Goal: Browse casually: Explore the website without a specific task or goal

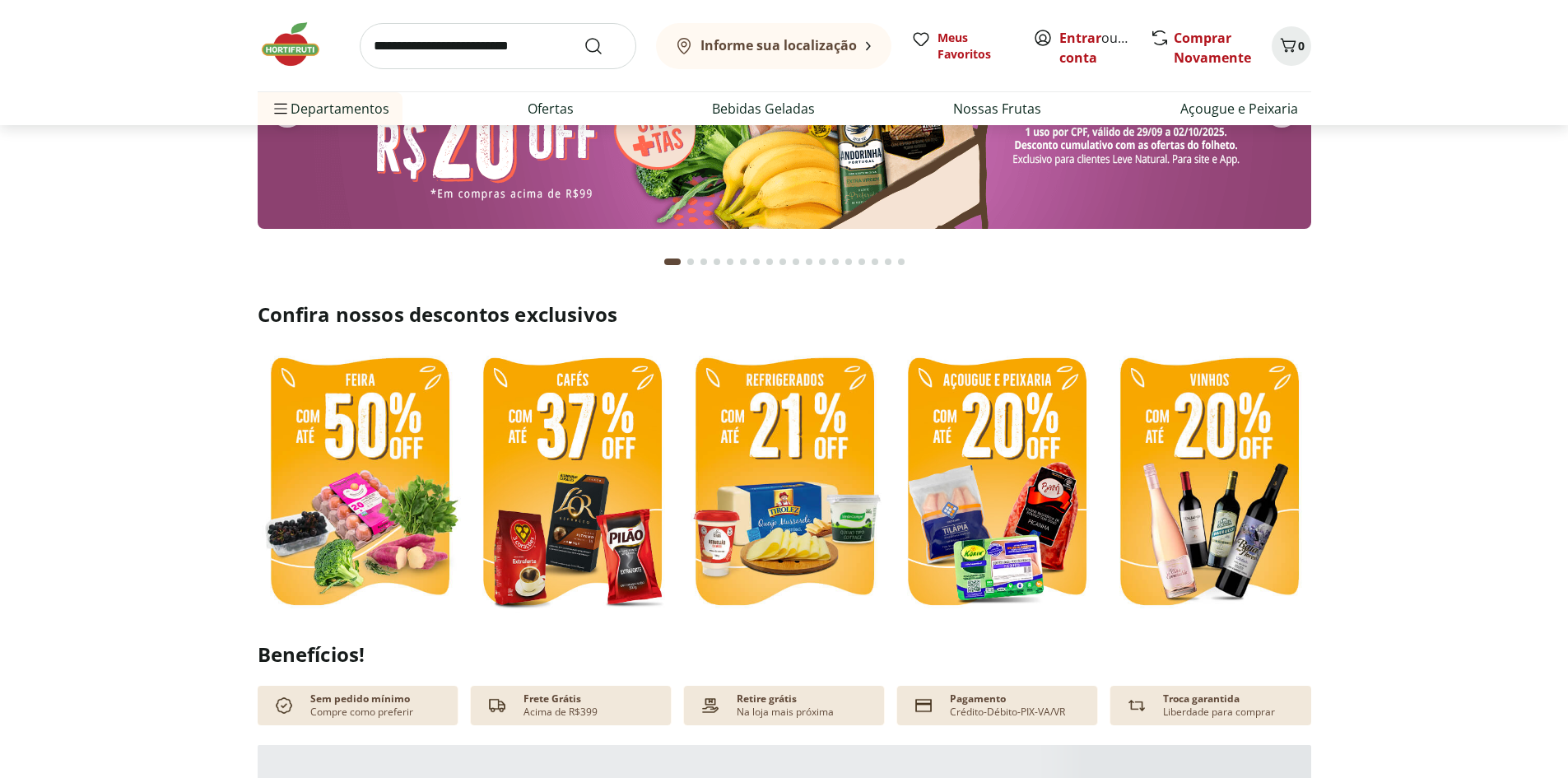
scroll to position [247, 0]
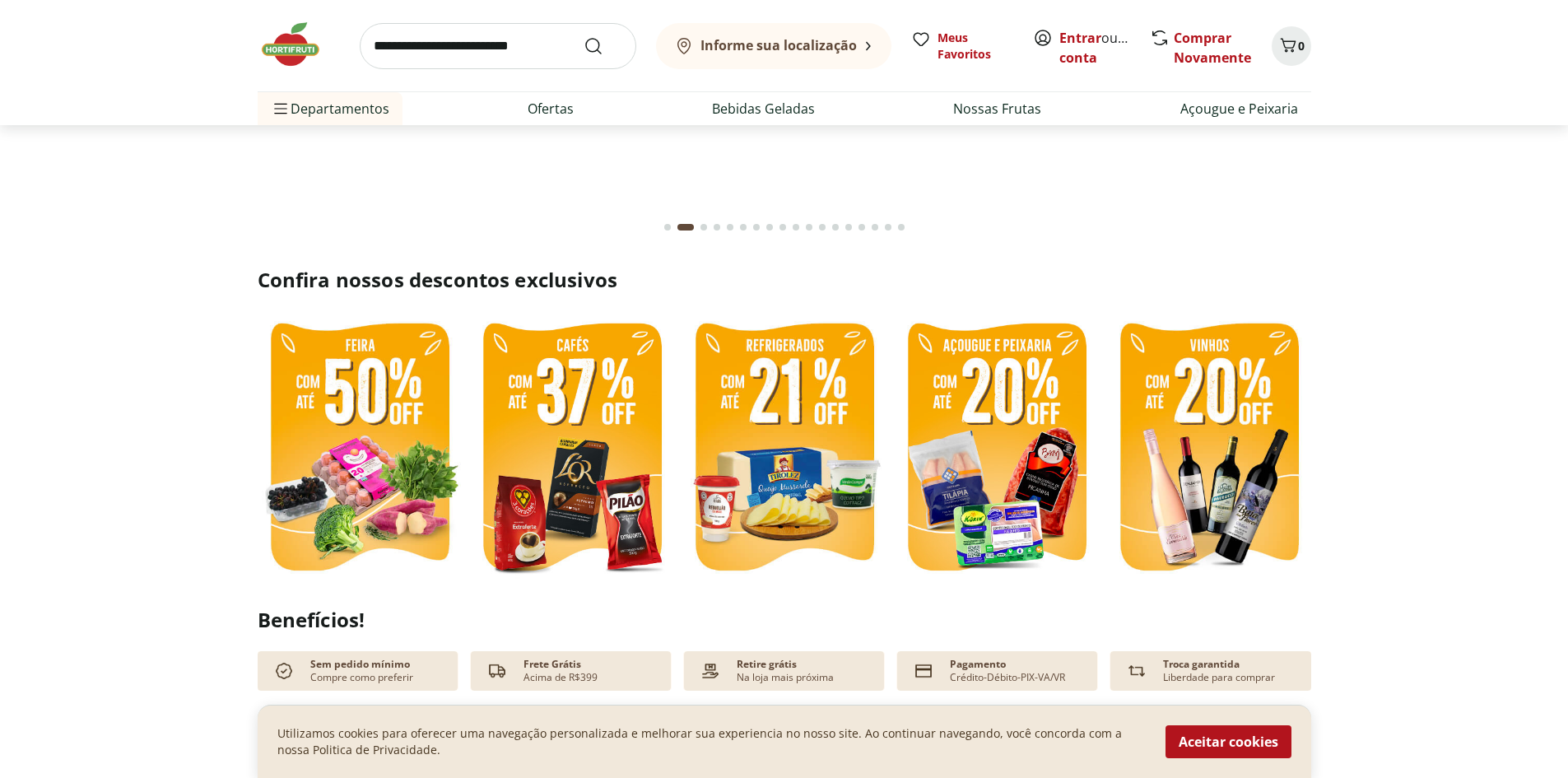
click at [407, 445] on img at bounding box center [360, 448] width 204 height 272
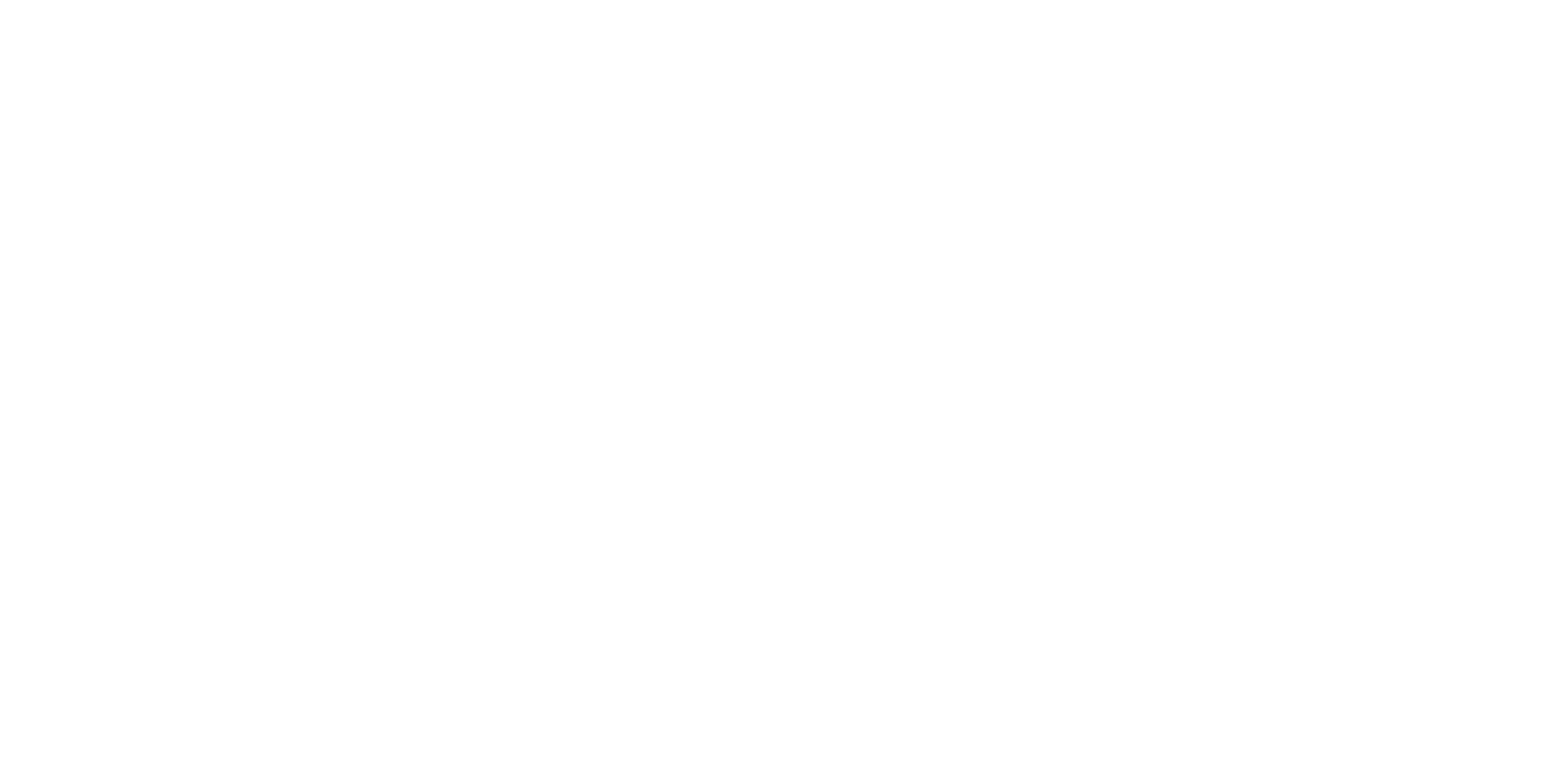
select select "**********"
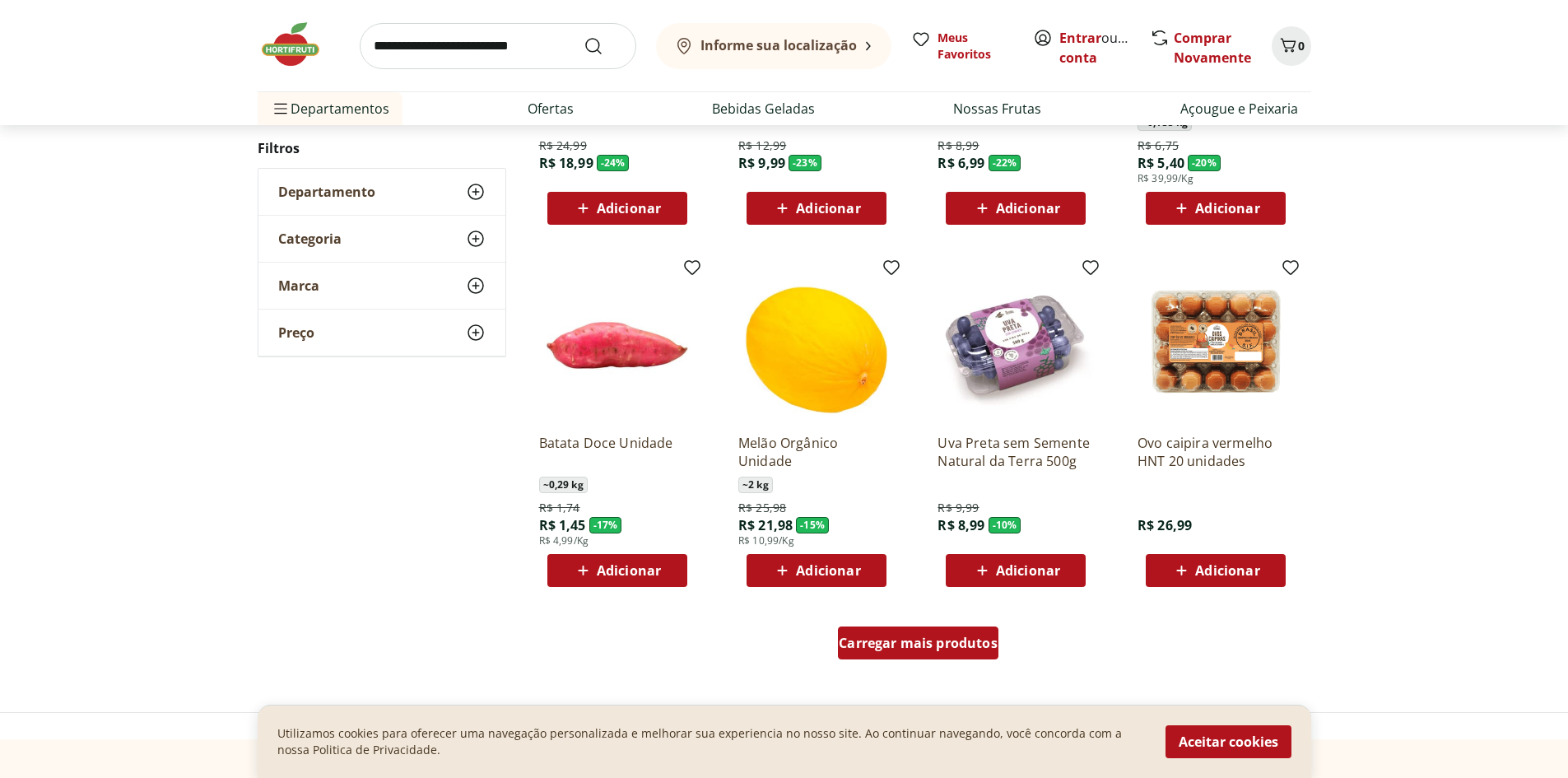
scroll to position [741, 0]
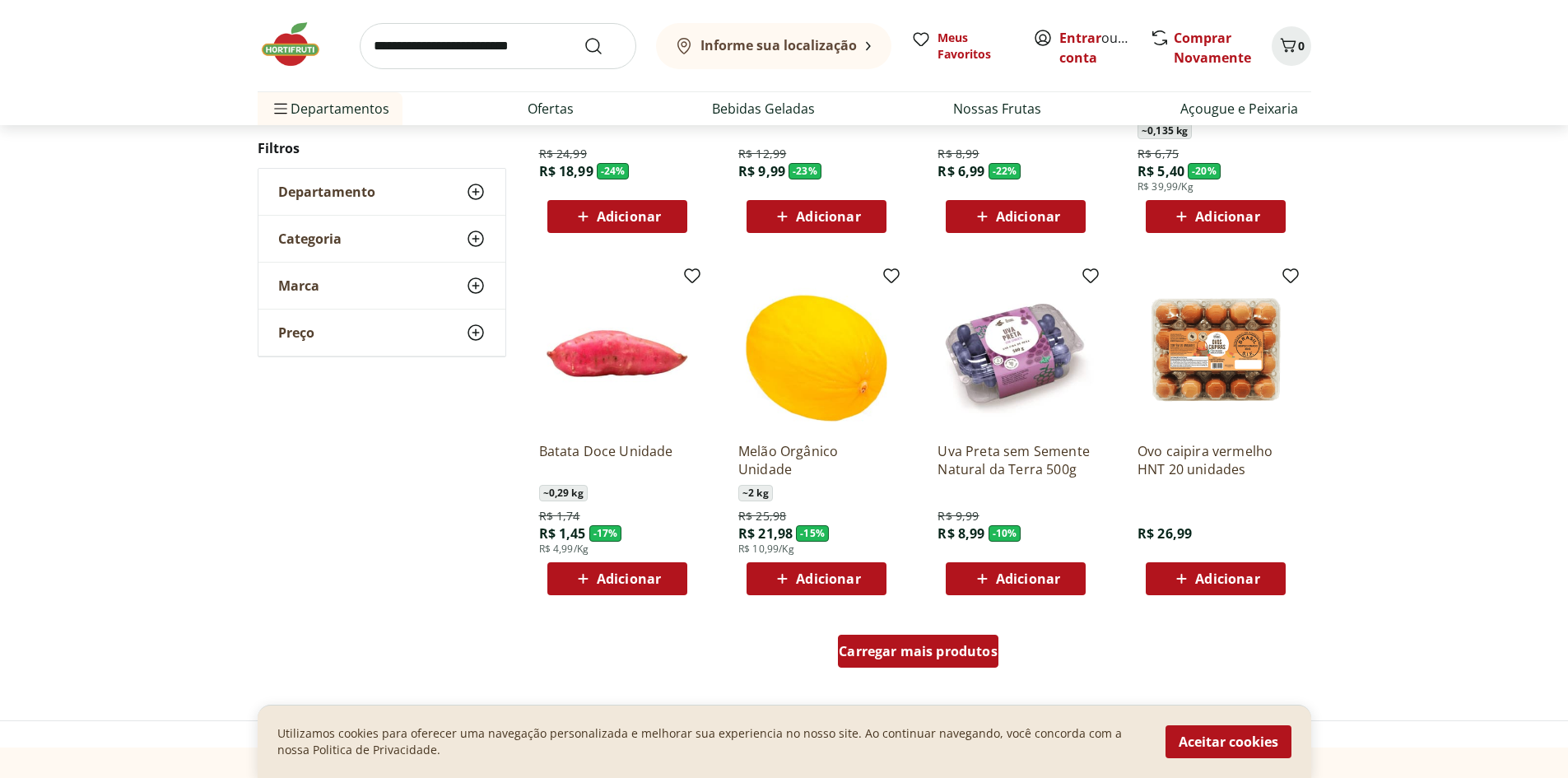
click at [911, 661] on div "Carregar mais produtos" at bounding box center [918, 651] width 161 height 33
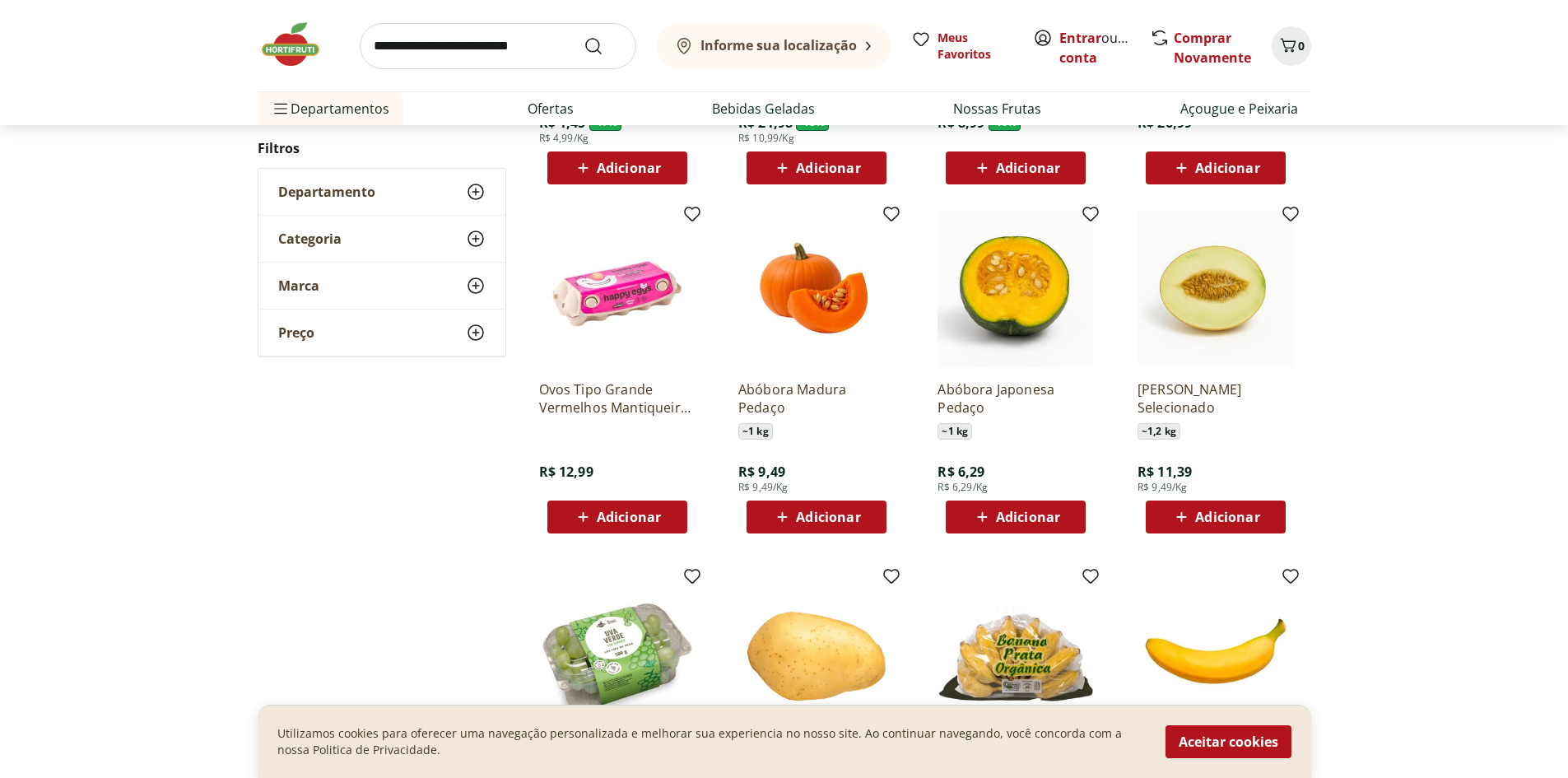
scroll to position [1152, 0]
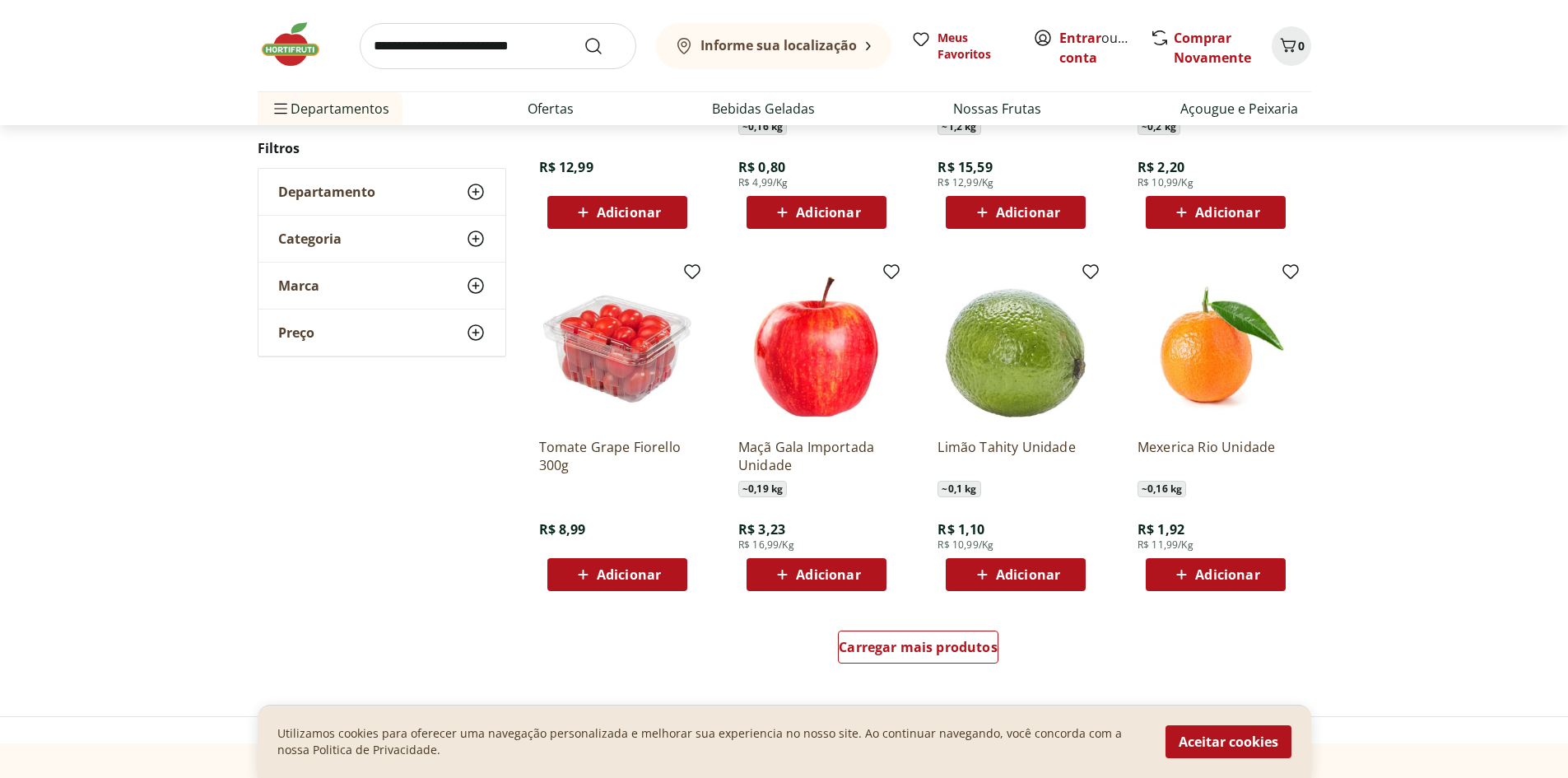
scroll to position [905, 0]
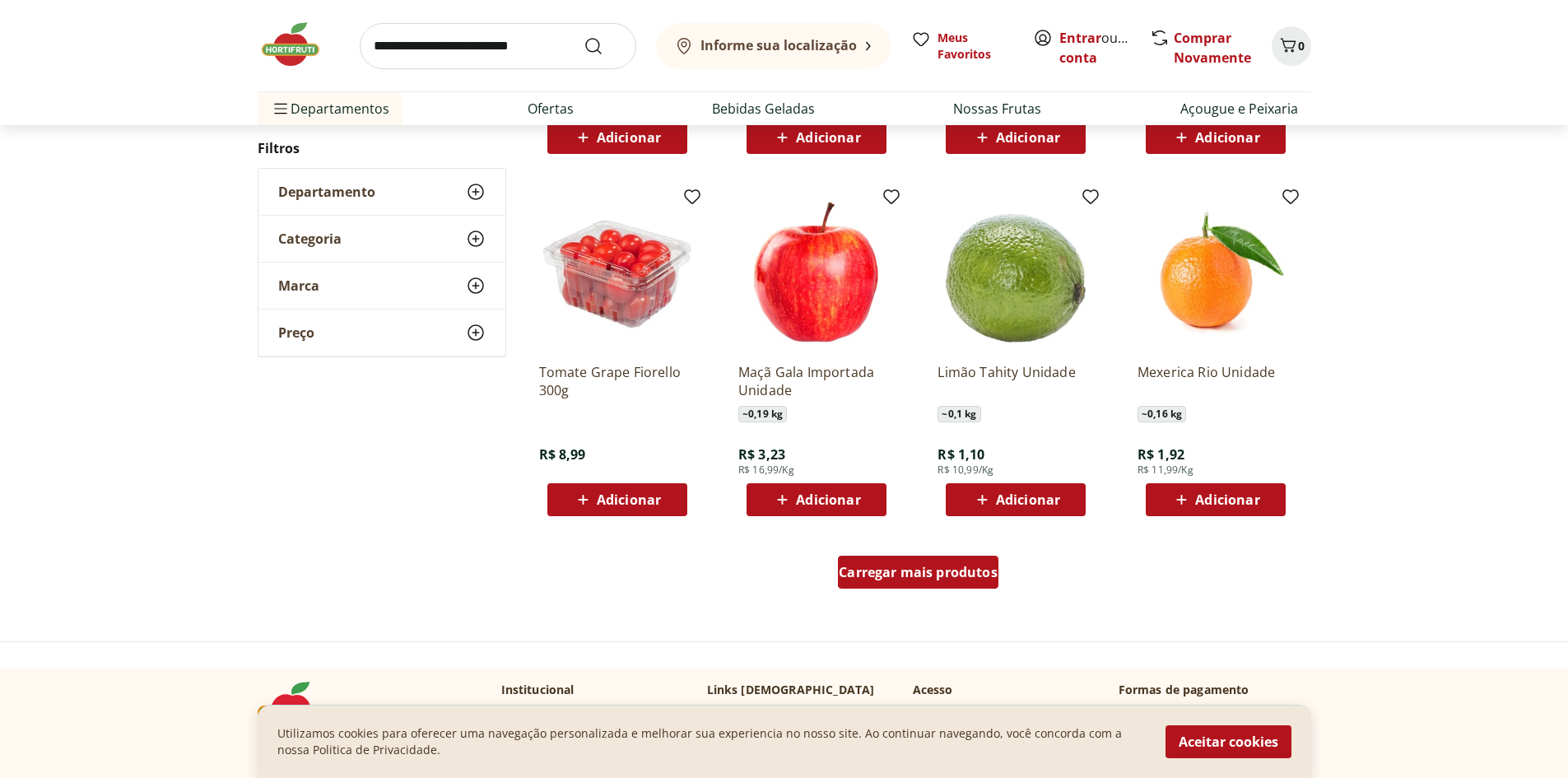
click at [942, 574] on span "Carregar mais produtos" at bounding box center [918, 572] width 159 height 13
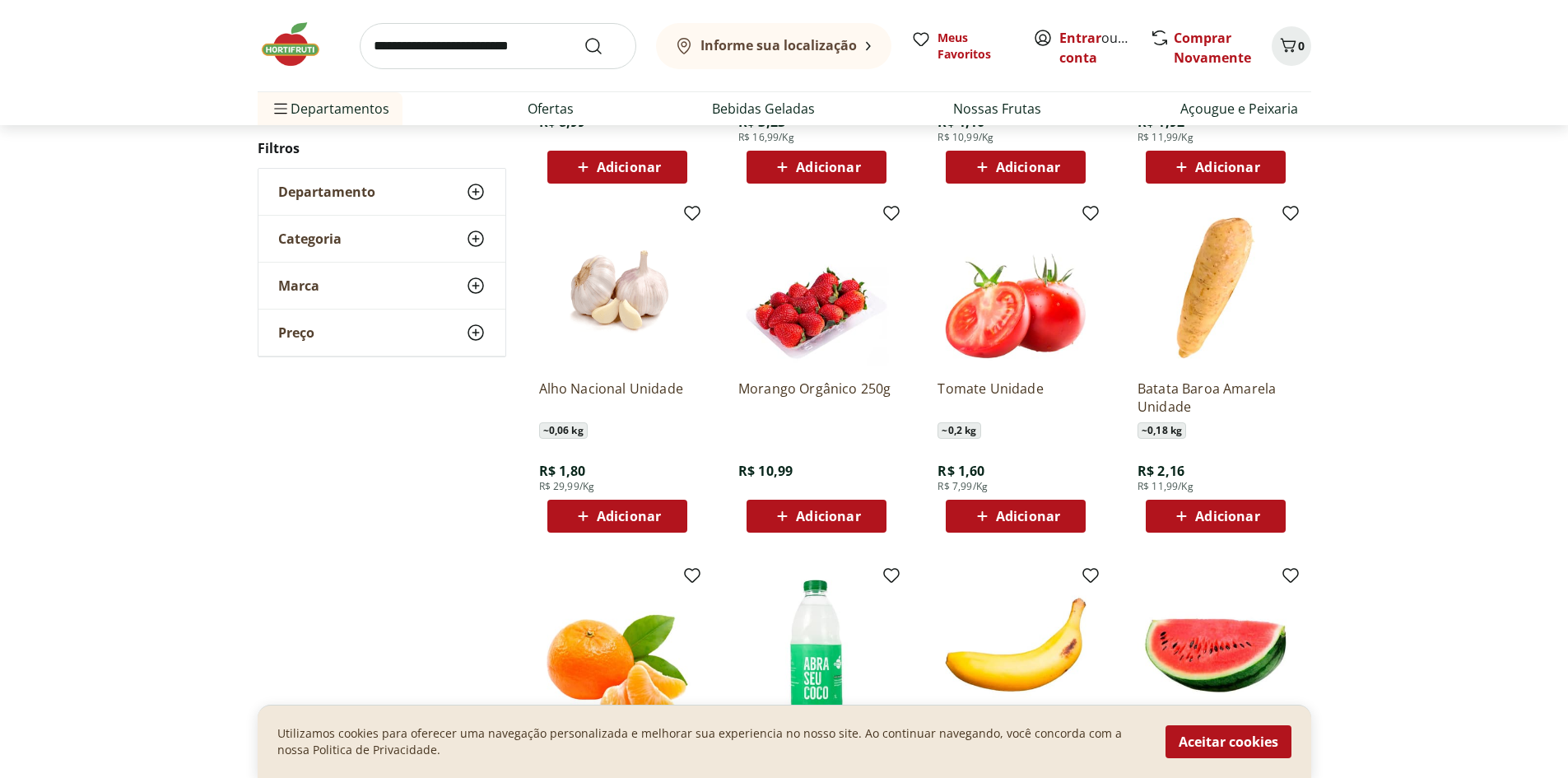
scroll to position [1234, 0]
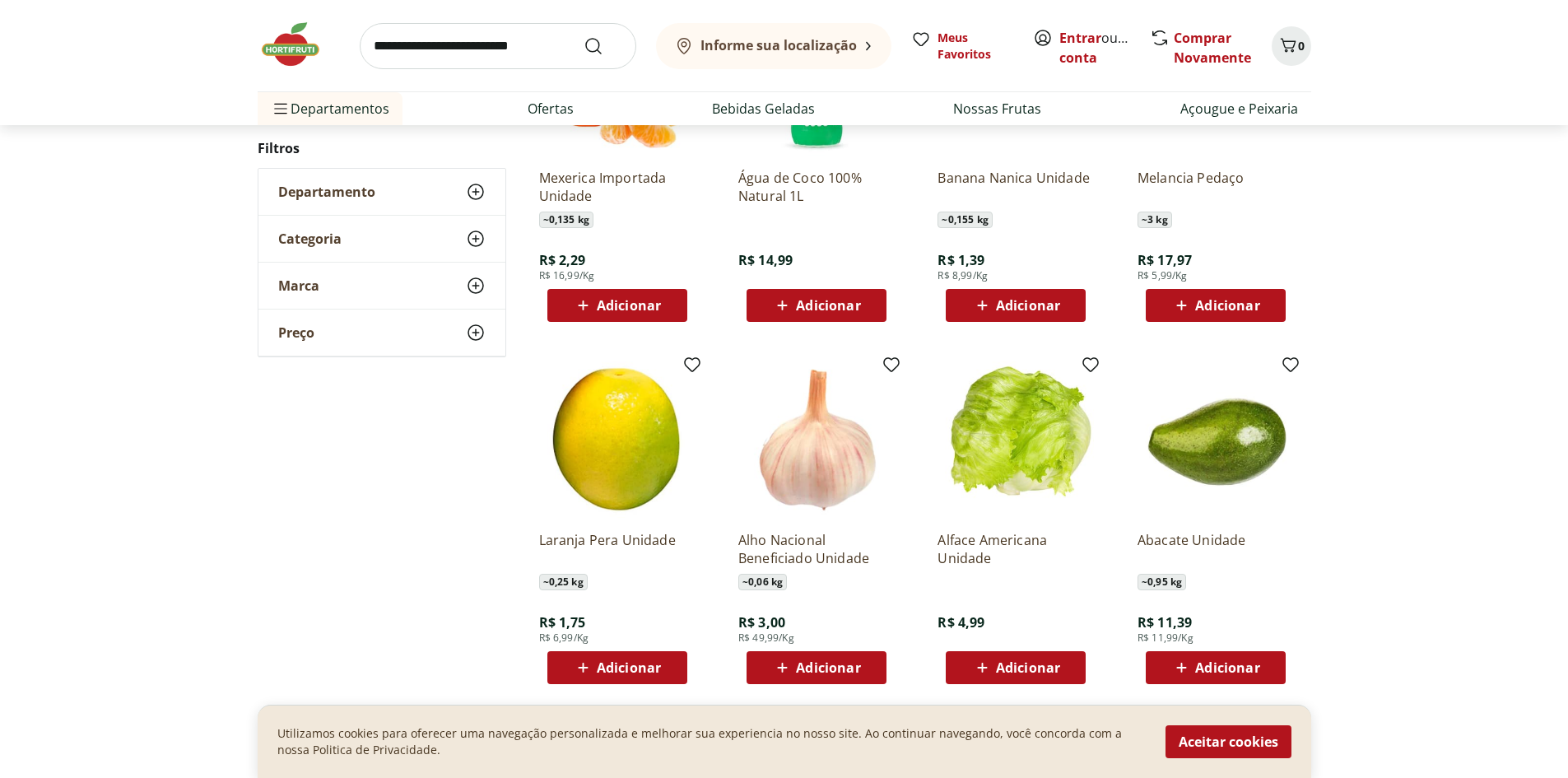
scroll to position [820, 0]
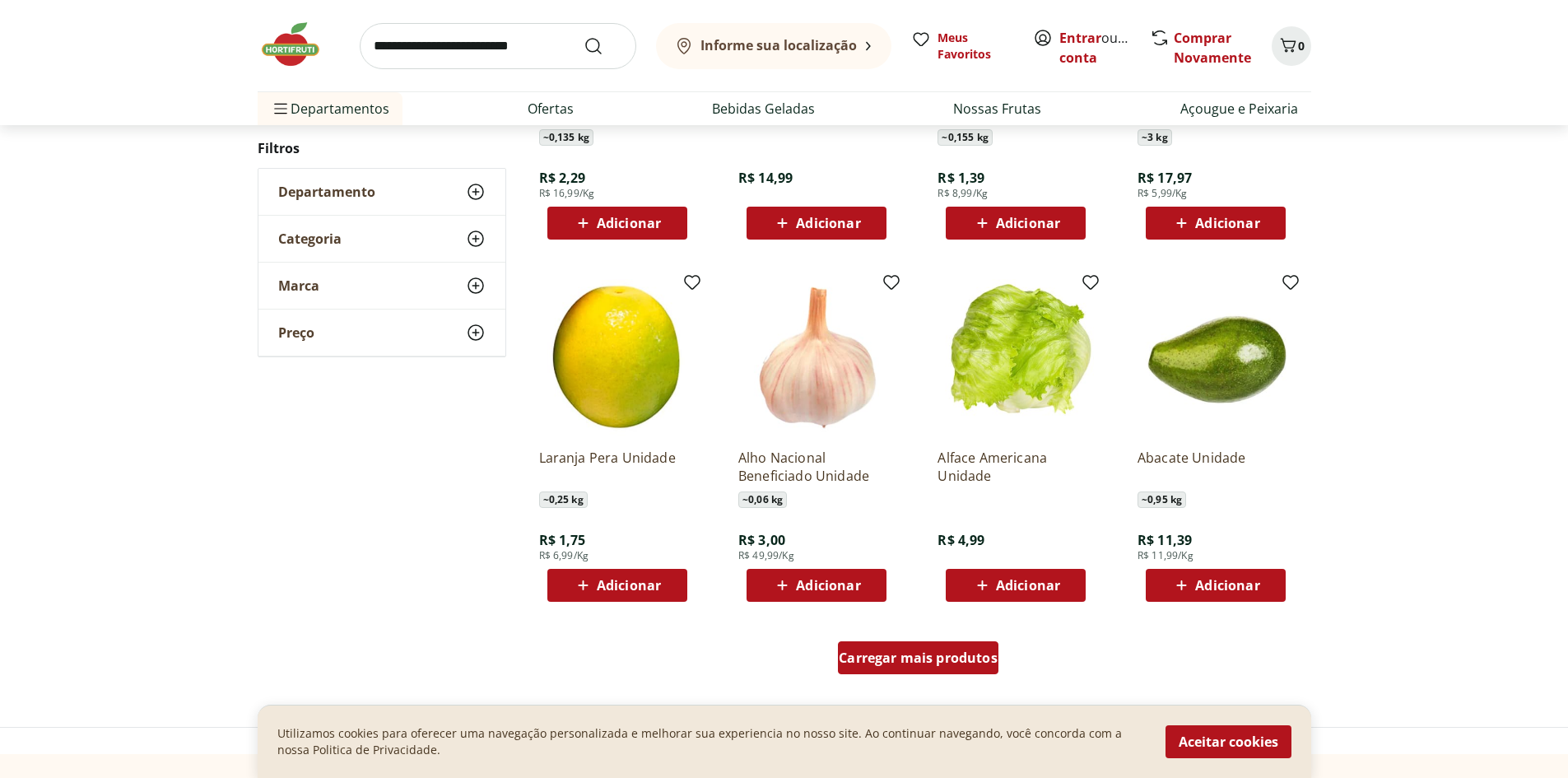
click at [968, 663] on span "Carregar mais produtos" at bounding box center [918, 657] width 159 height 13
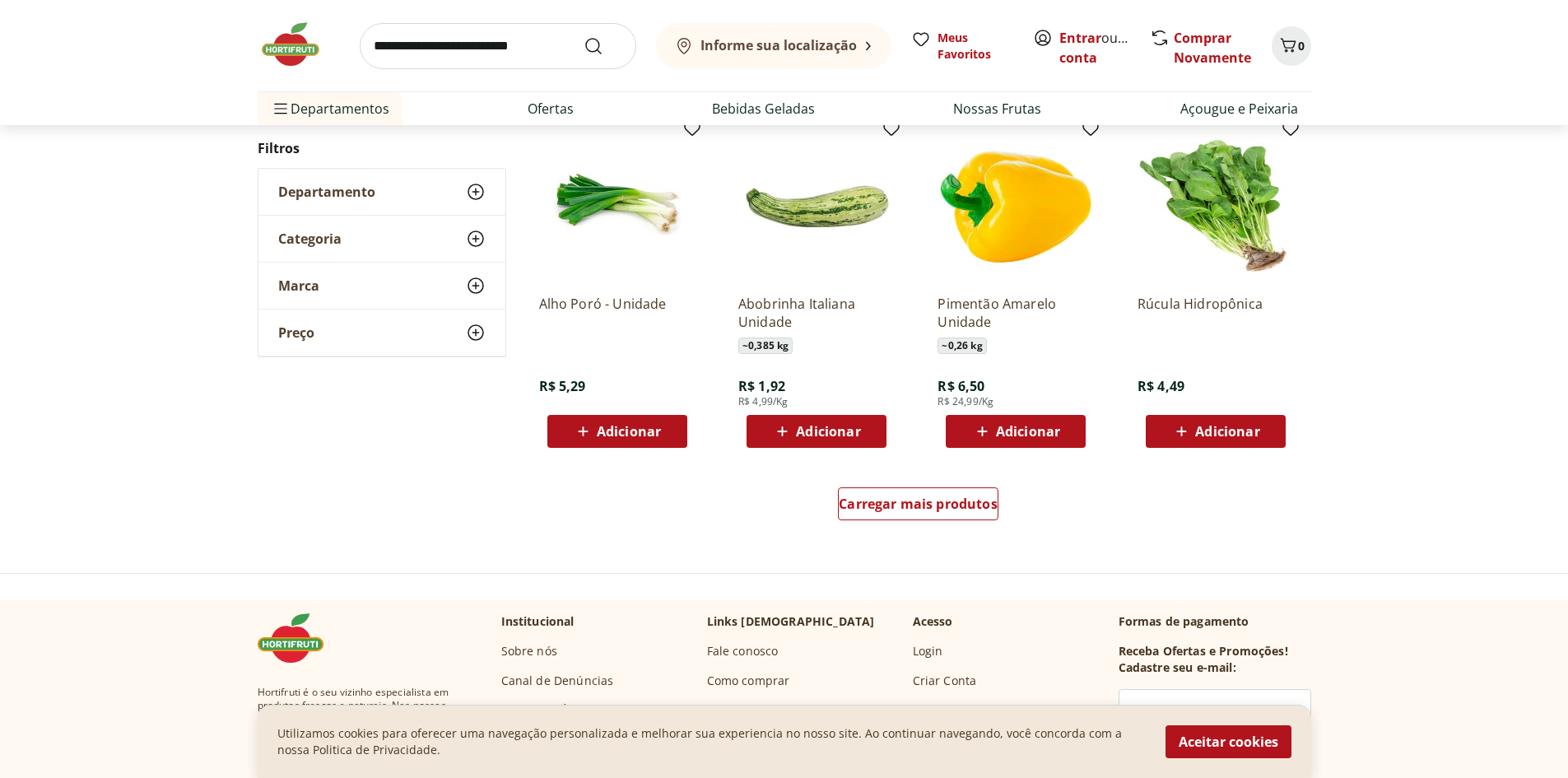
scroll to position [981, 0]
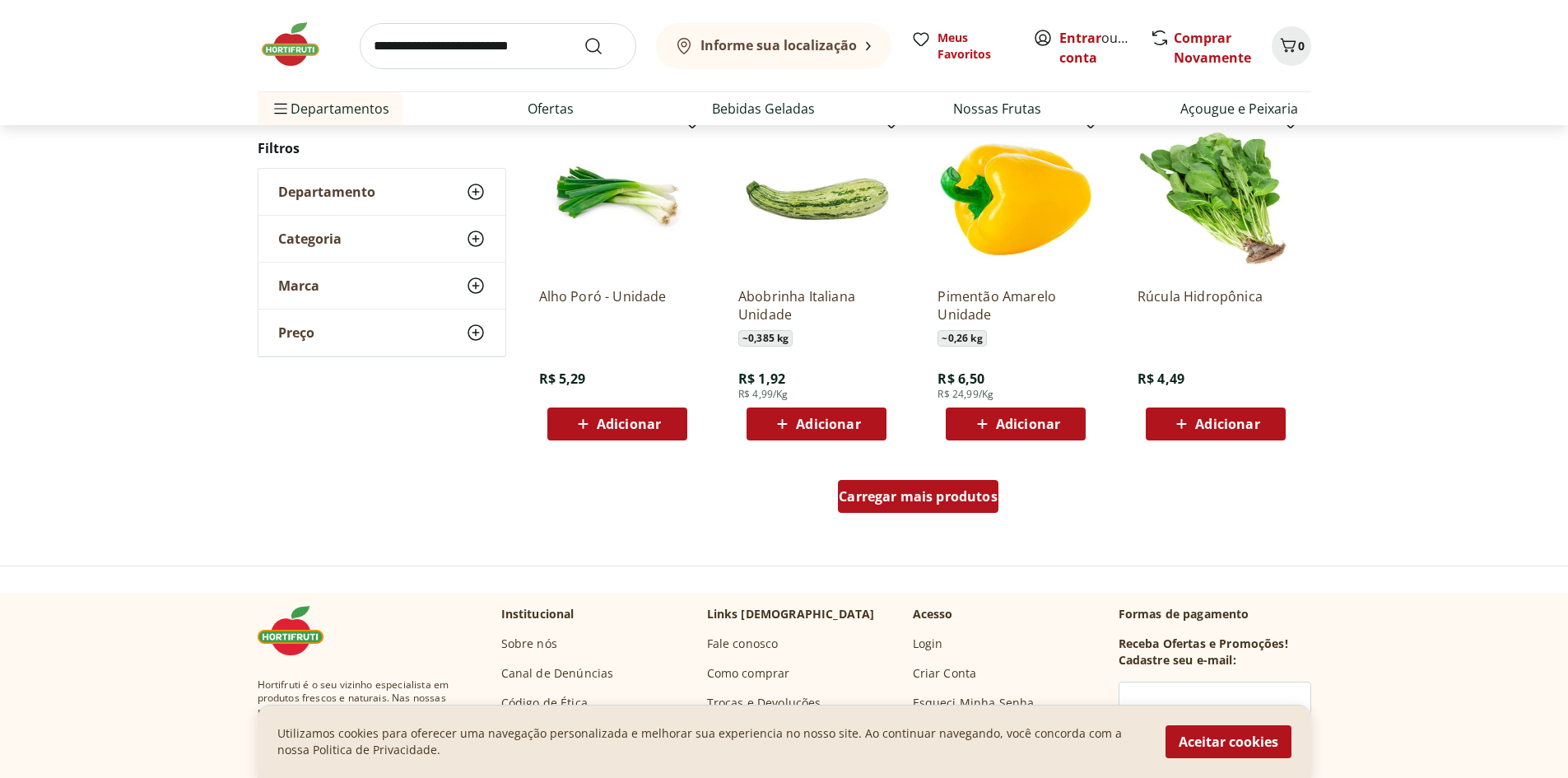
click at [976, 506] on div "Carregar mais produtos" at bounding box center [918, 496] width 161 height 33
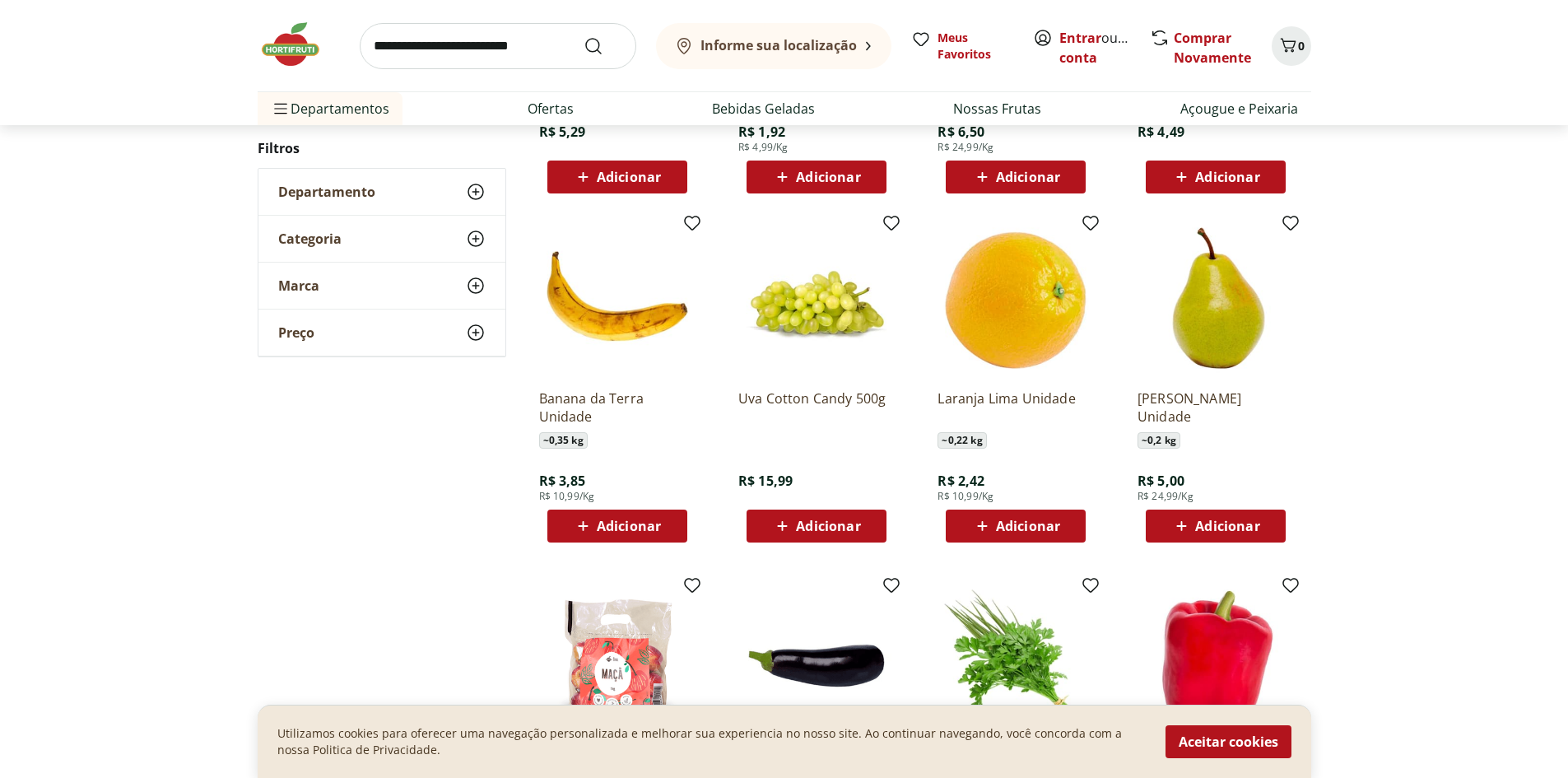
scroll to position [1310, 0]
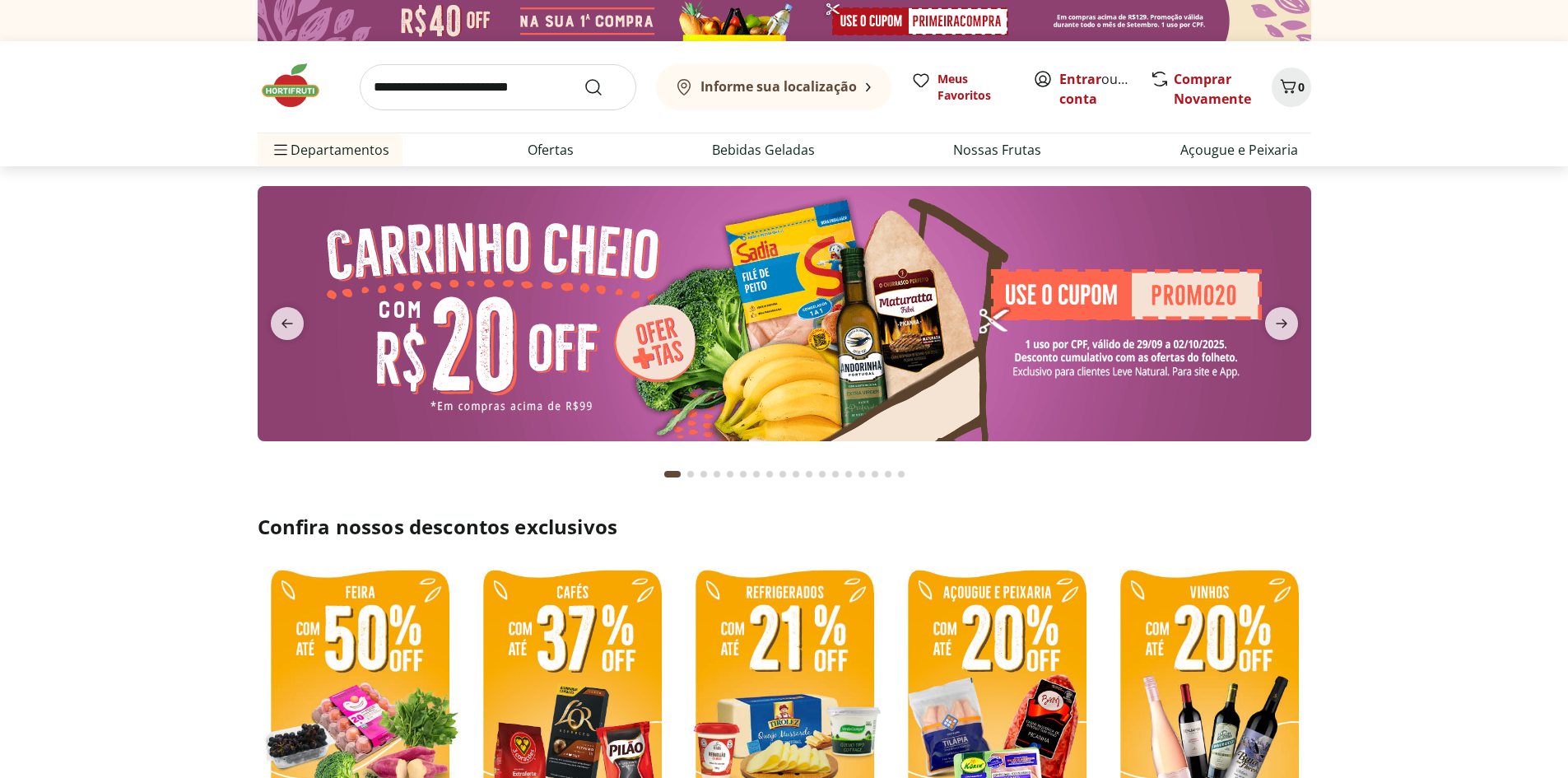
scroll to position [247, 0]
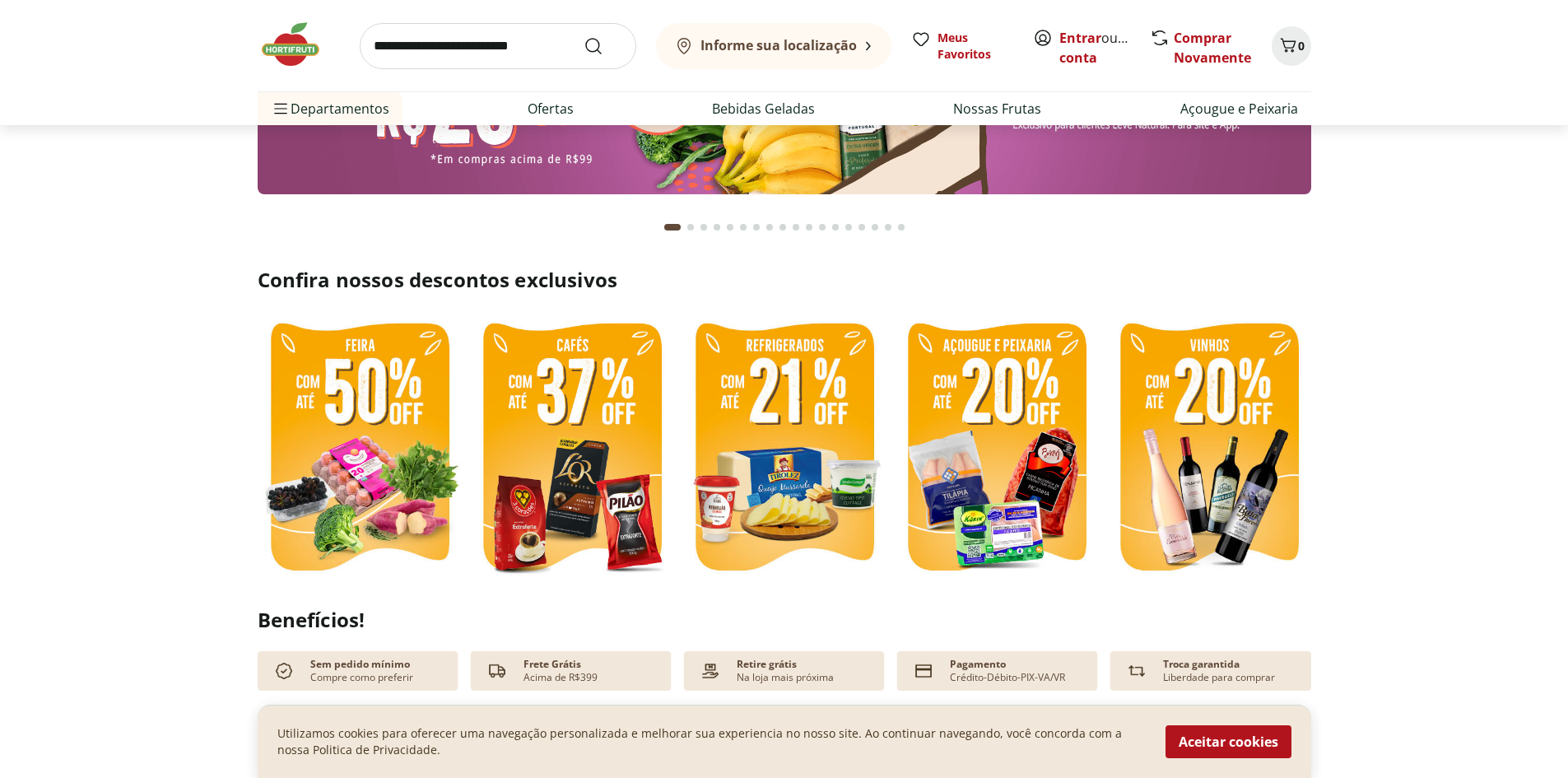
click at [784, 392] on img at bounding box center [784, 448] width 204 height 272
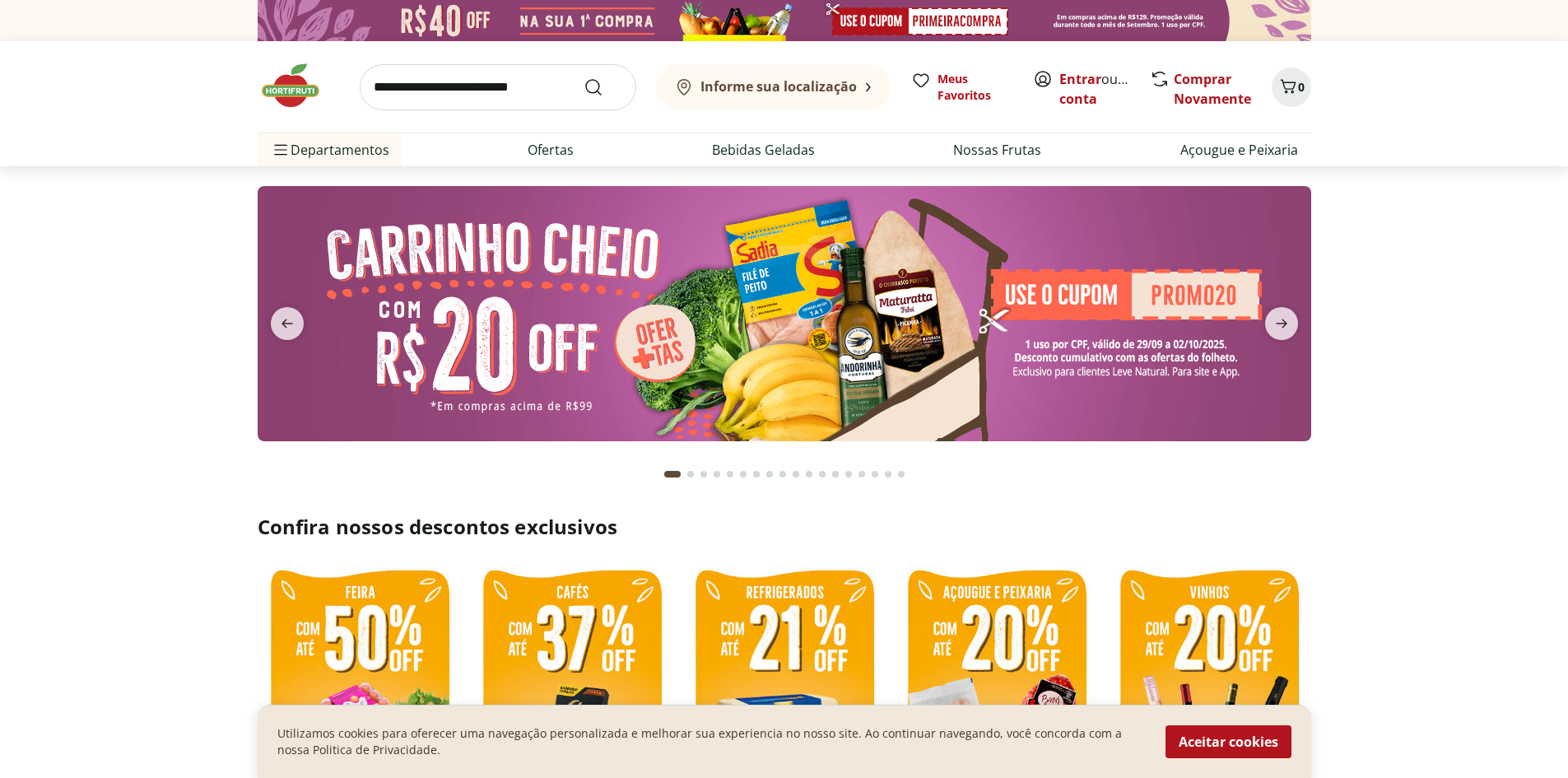
select select "**********"
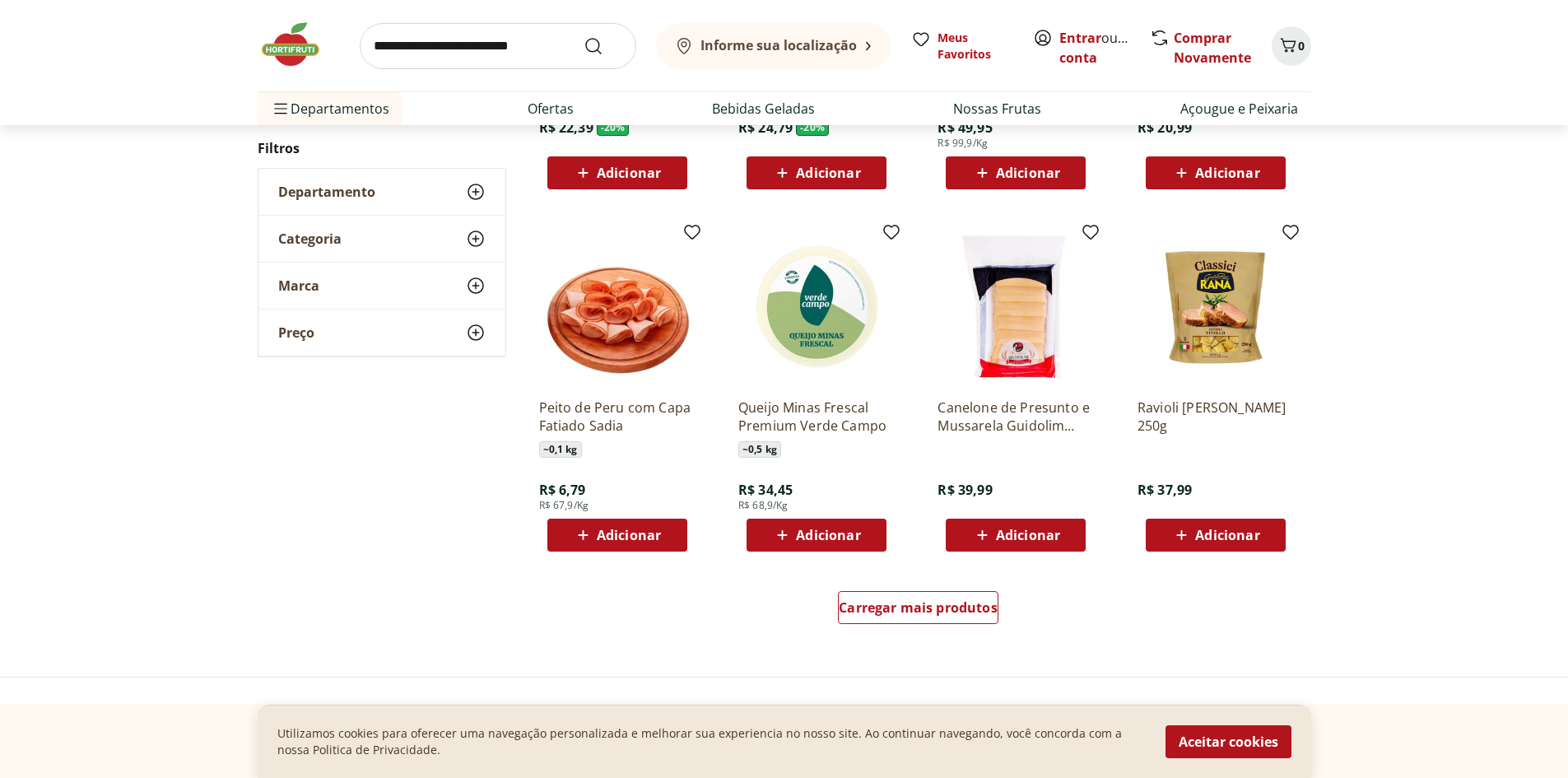
scroll to position [823, 0]
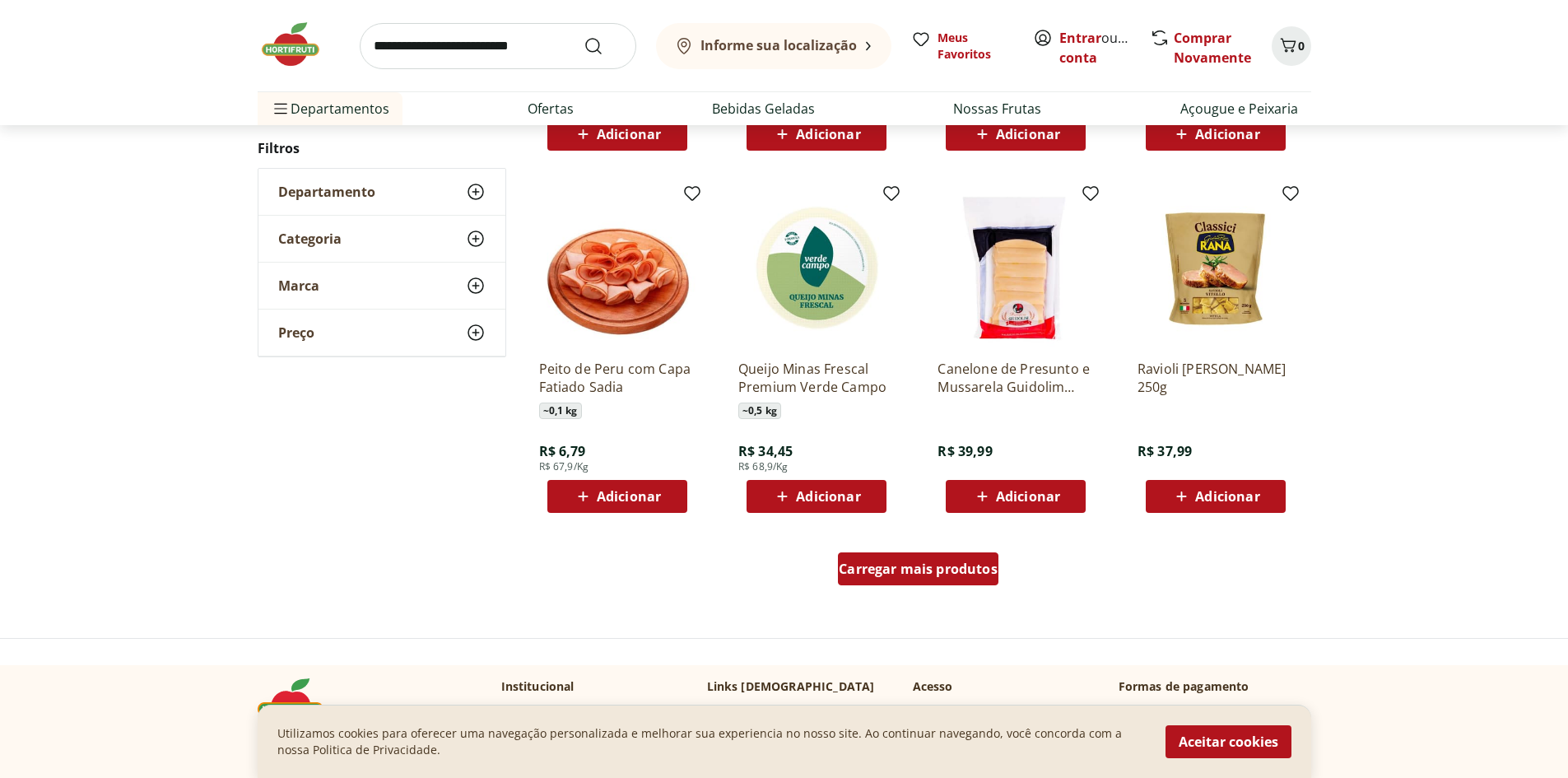
click at [951, 566] on span "Carregar mais produtos" at bounding box center [918, 569] width 159 height 13
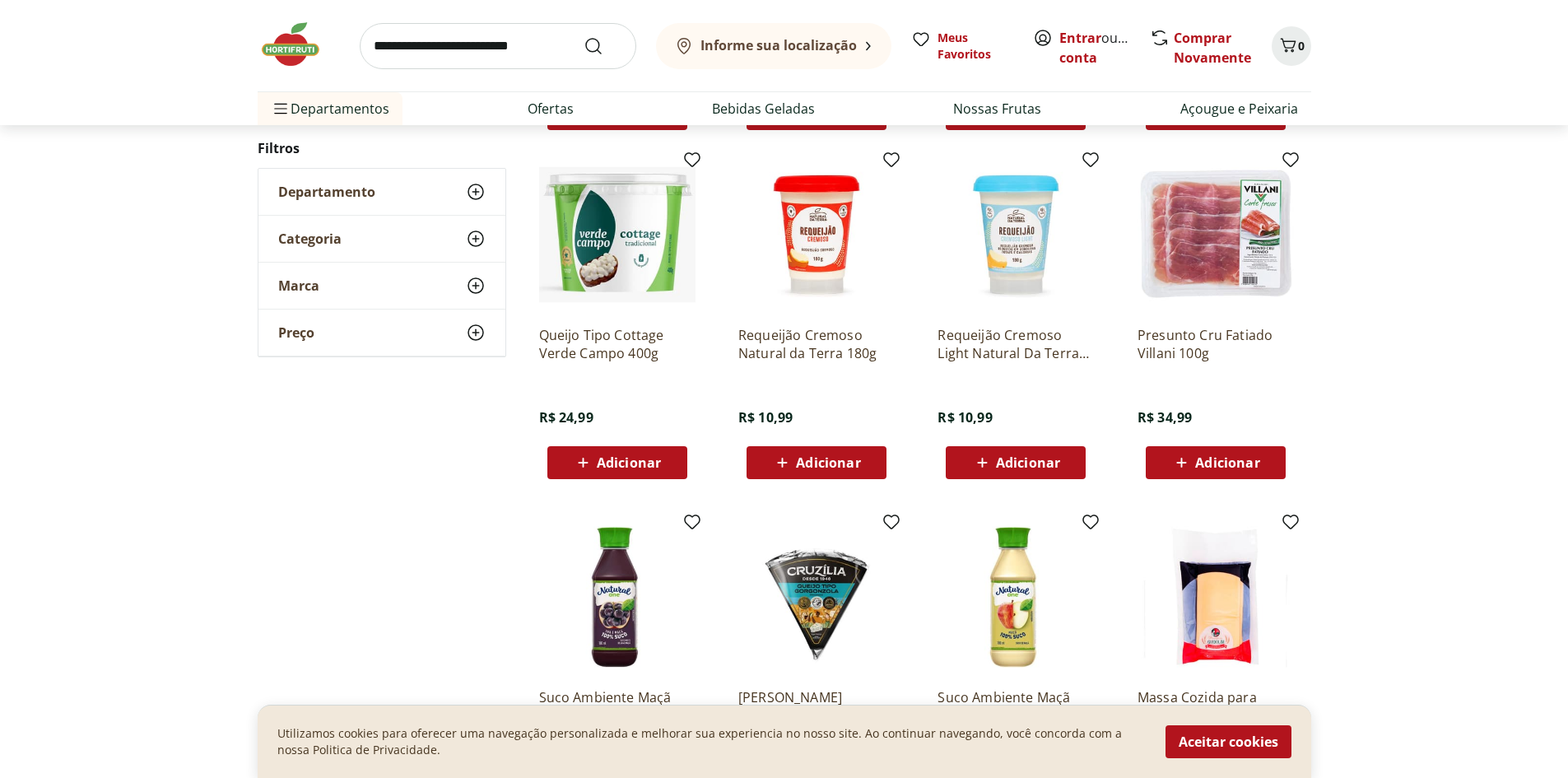
scroll to position [1234, 0]
